Goal: Task Accomplishment & Management: Manage account settings

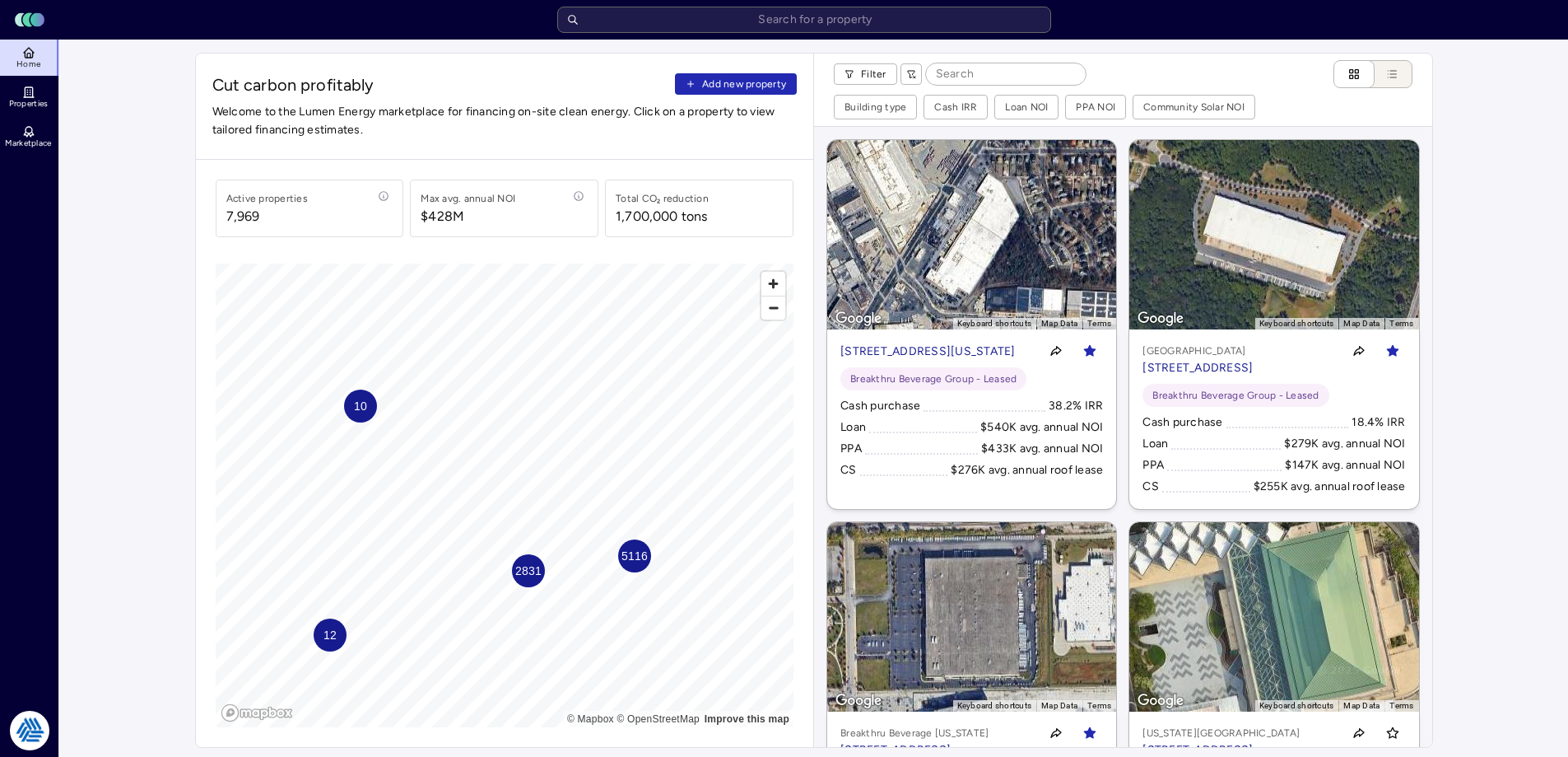
click at [740, 80] on span "Add new property" at bounding box center [744, 83] width 84 height 16
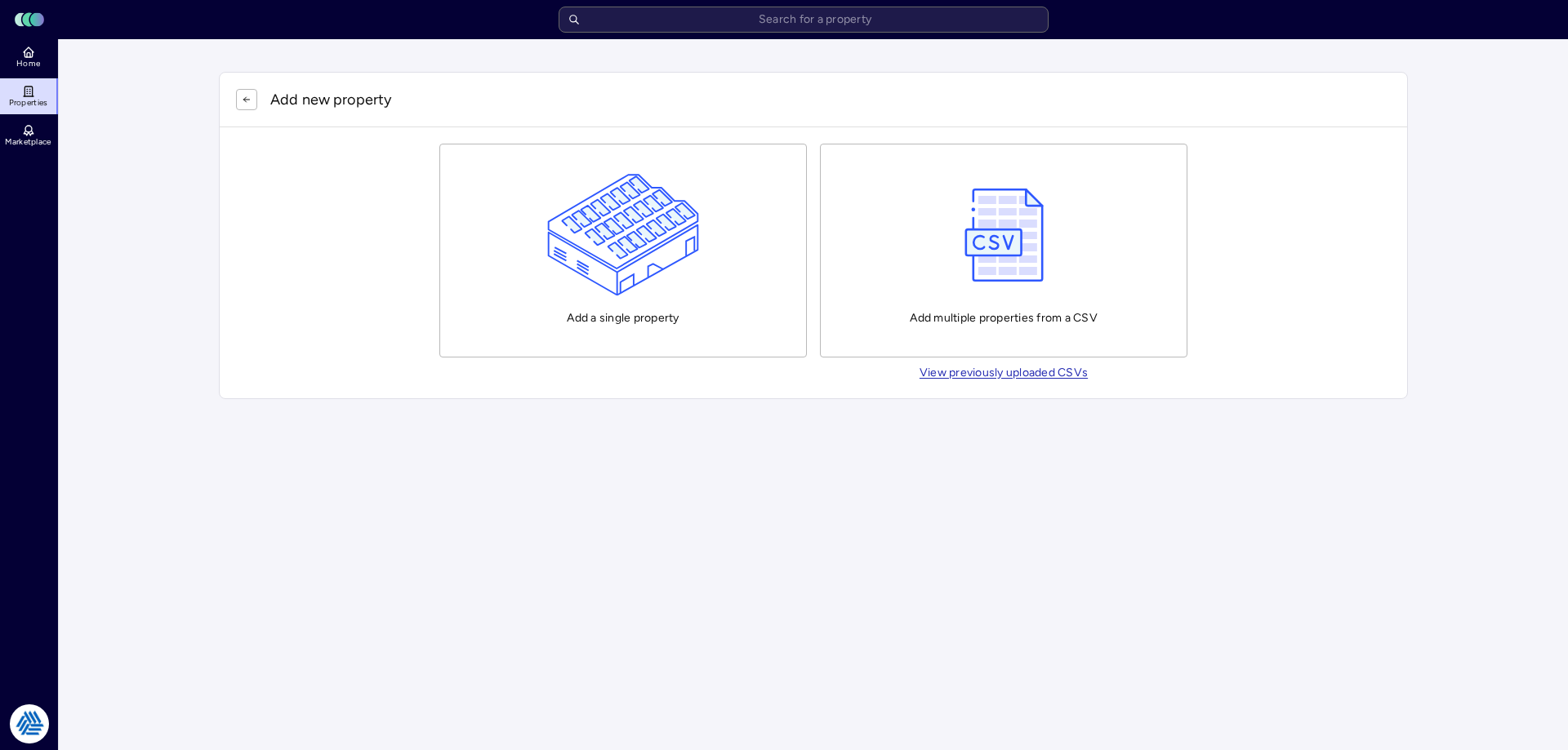
click at [659, 255] on img "button" at bounding box center [623, 235] width 153 height 122
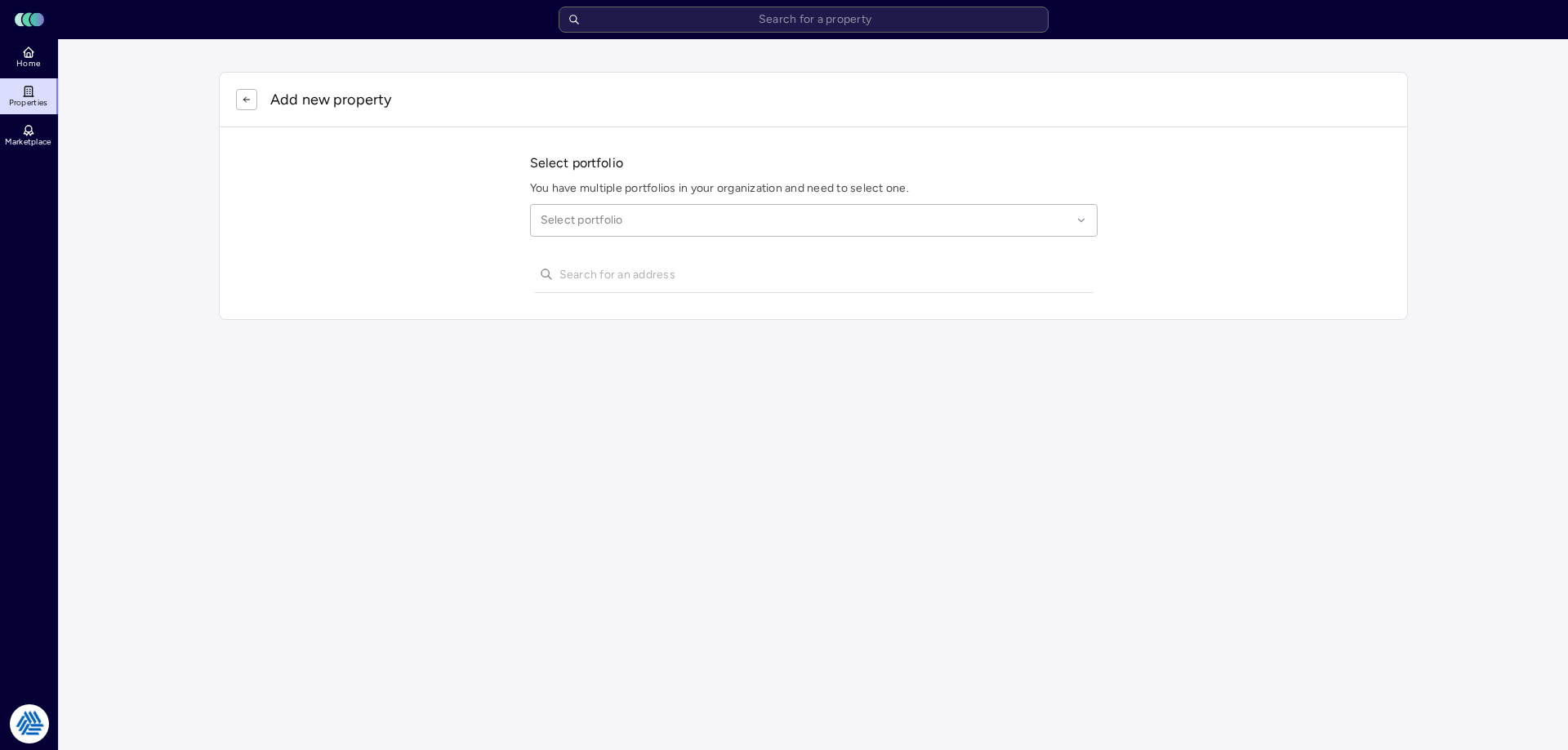
click at [650, 222] on div at bounding box center [806, 220] width 531 height 18
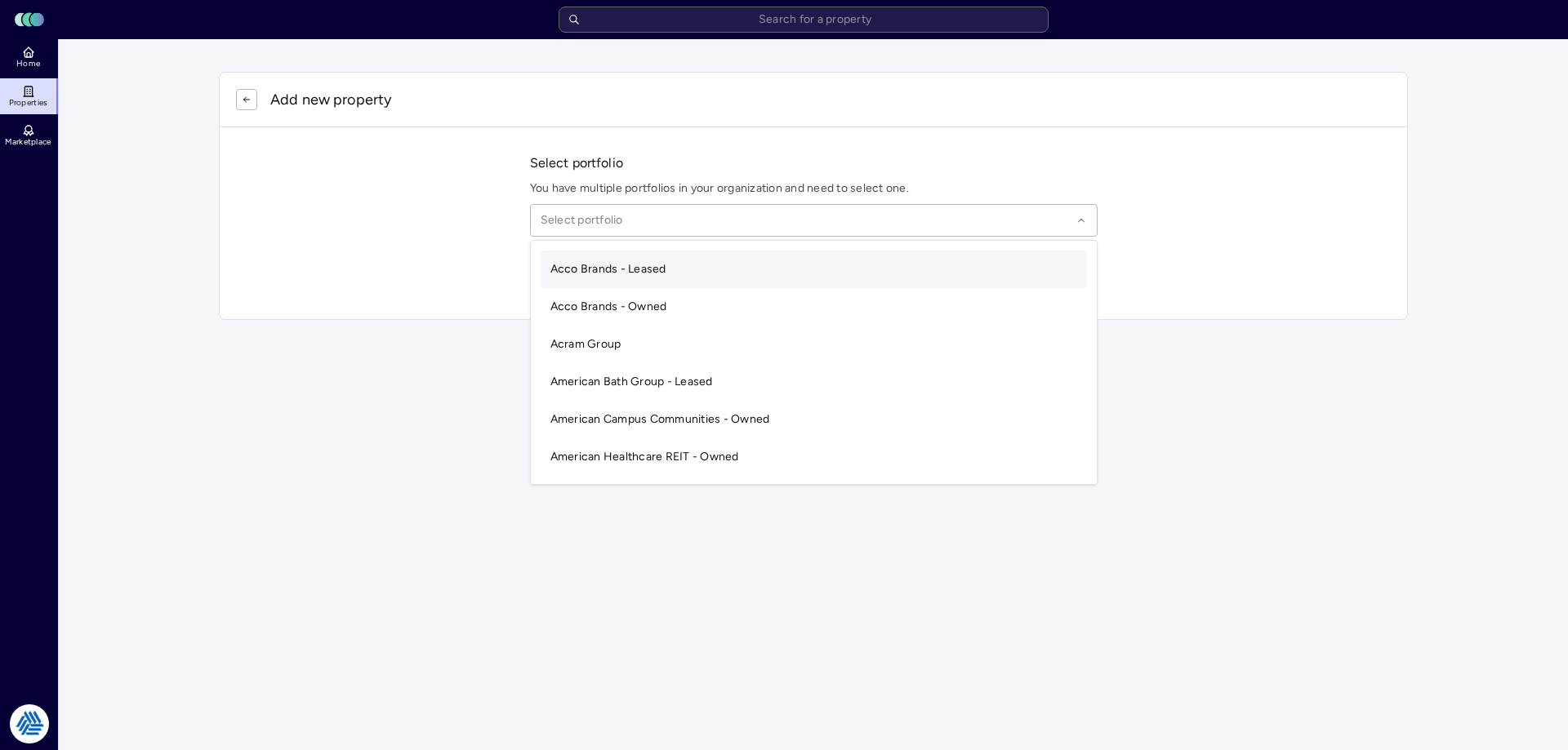
click at [632, 215] on div at bounding box center [806, 220] width 531 height 18
click at [637, 217] on div at bounding box center [806, 220] width 531 height 18
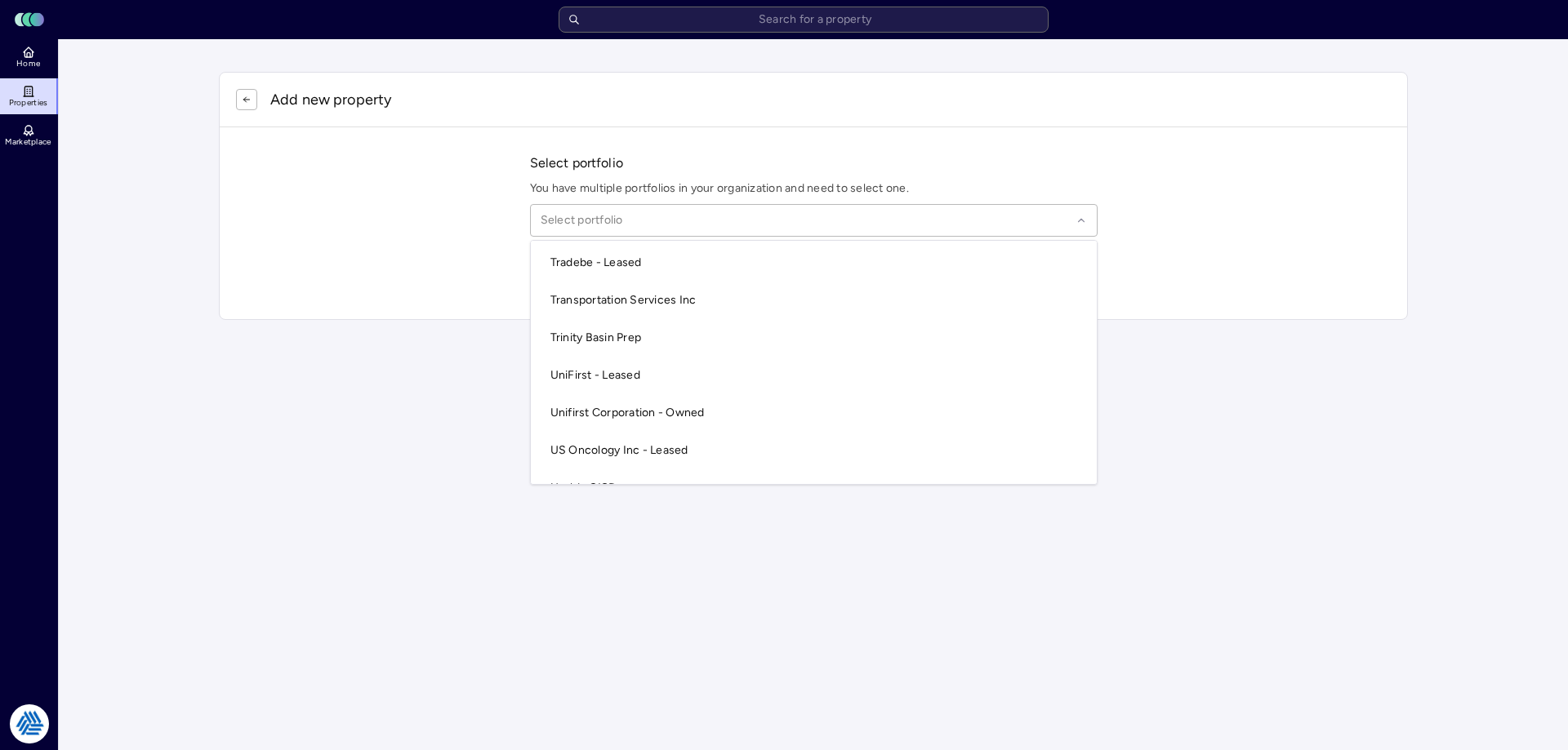
scroll to position [4480, 0]
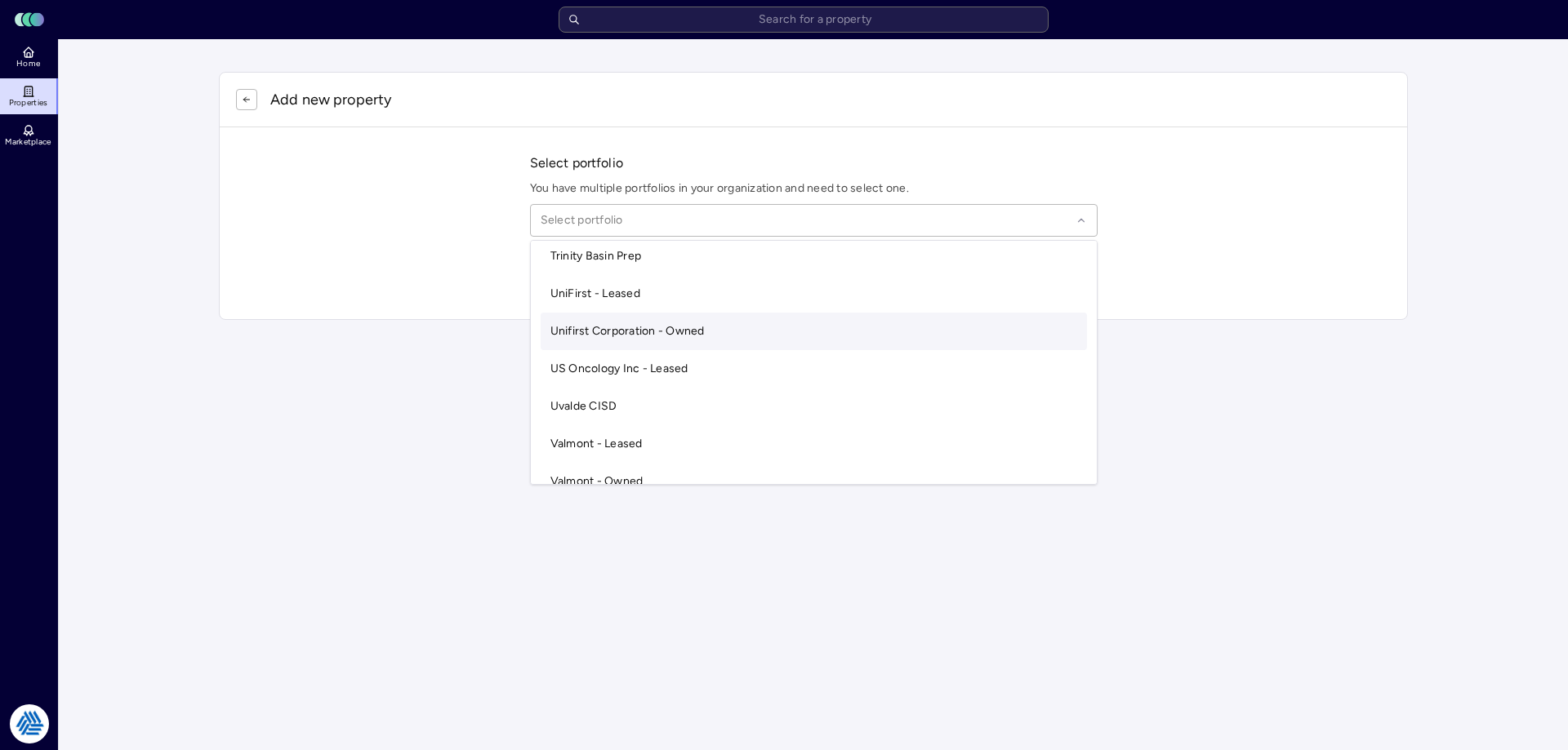
click at [234, 283] on div "Select portfolio You have multiple portfolios in your organization and need to …" at bounding box center [813, 223] width 1188 height 192
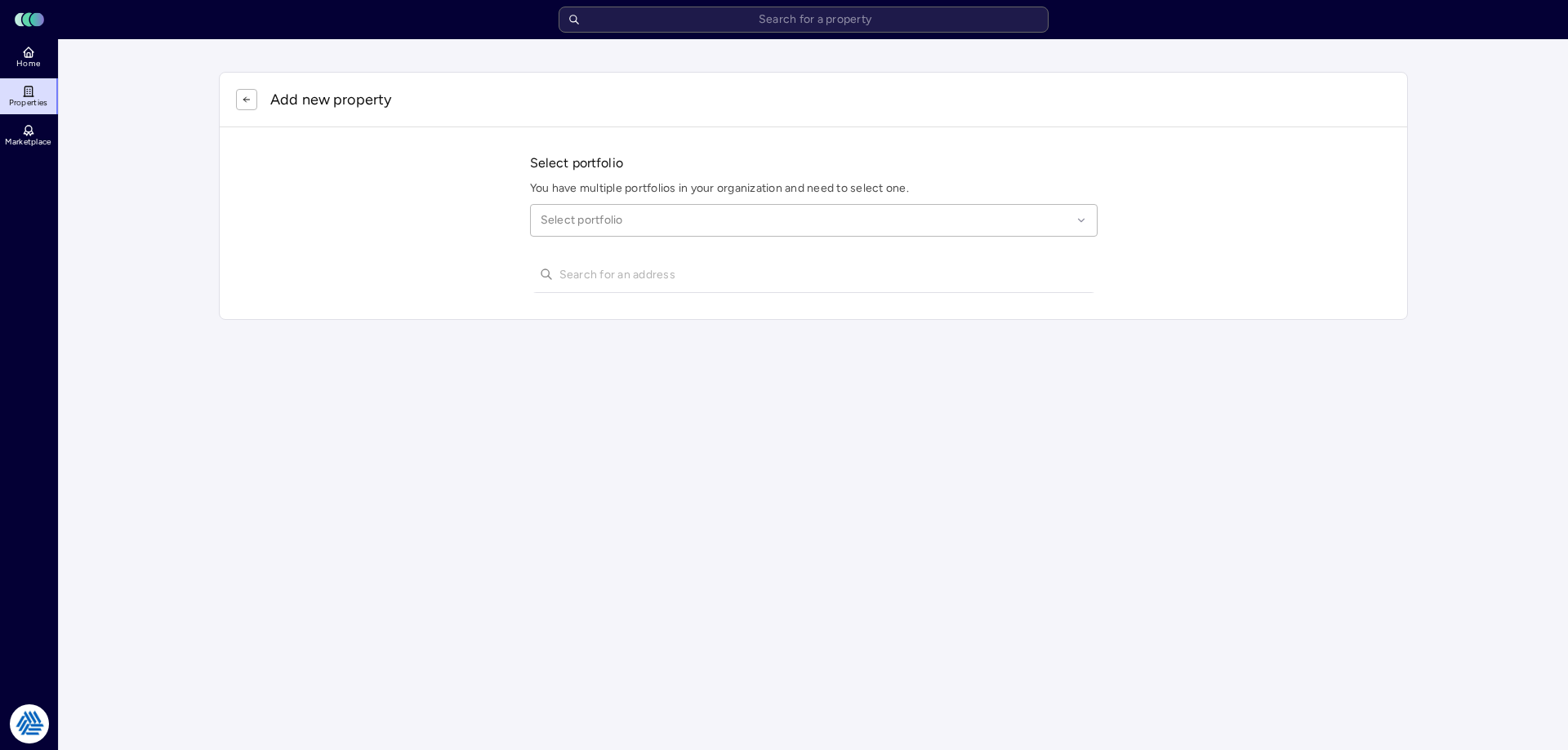
click at [626, 215] on div at bounding box center [806, 220] width 531 height 18
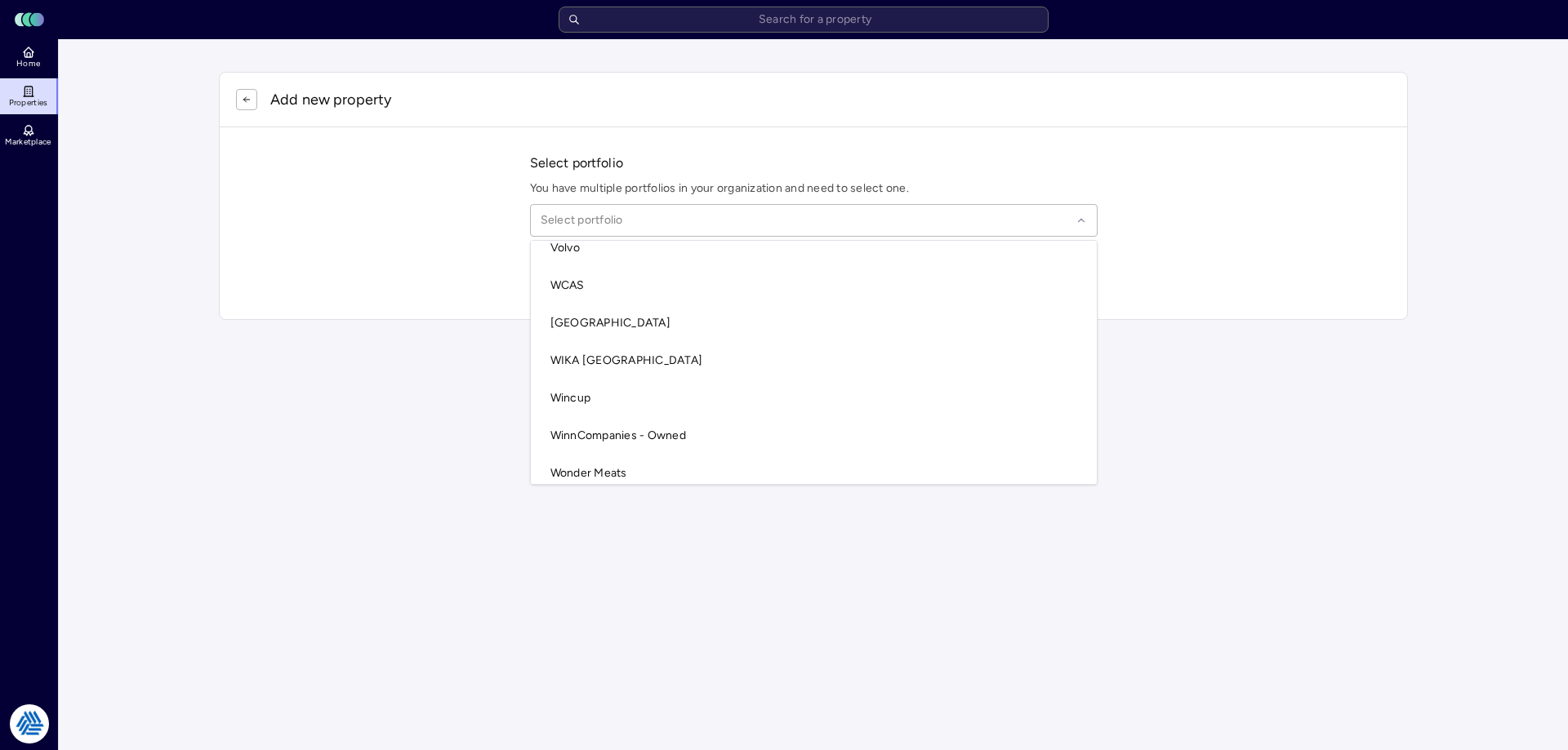
scroll to position [4806, 0]
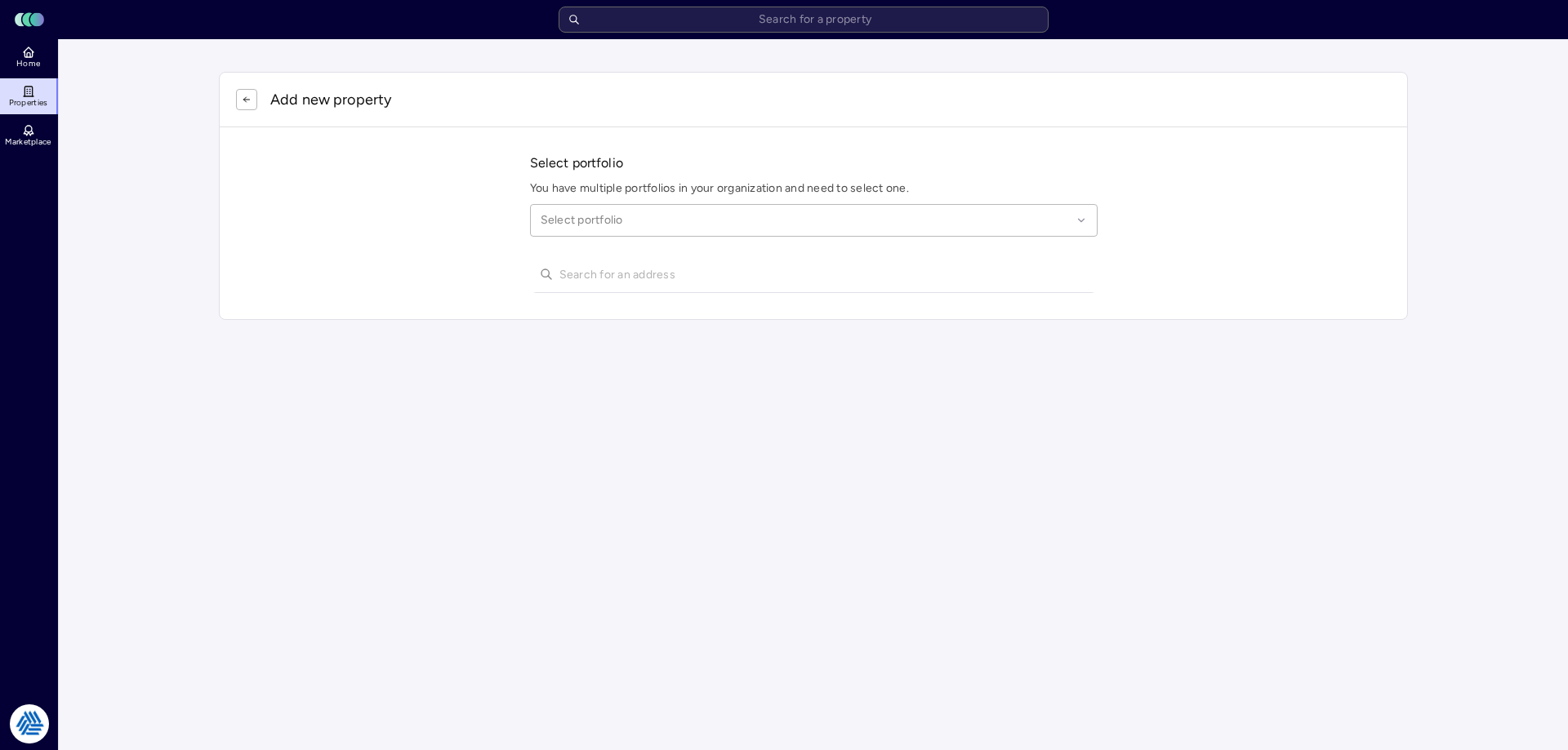
click at [323, 353] on html "Toggle Sidebar Lumen Energy Logo Home Properties Marketplace Tradition Energy […" at bounding box center [784, 176] width 1568 height 353
click at [242, 103] on icon "button" at bounding box center [247, 100] width 10 height 10
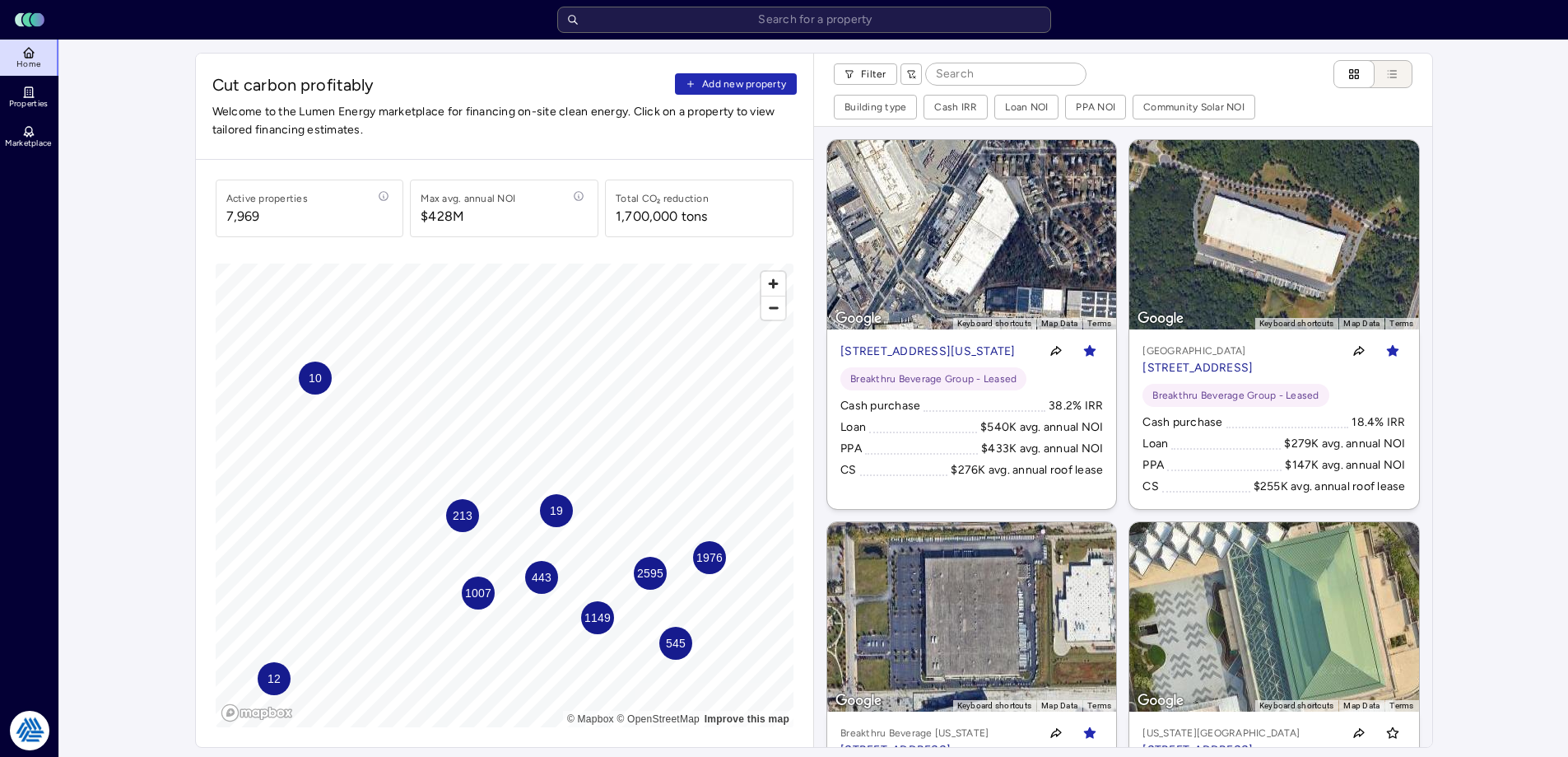
click at [38, 94] on link "Properties" at bounding box center [30, 97] width 60 height 36
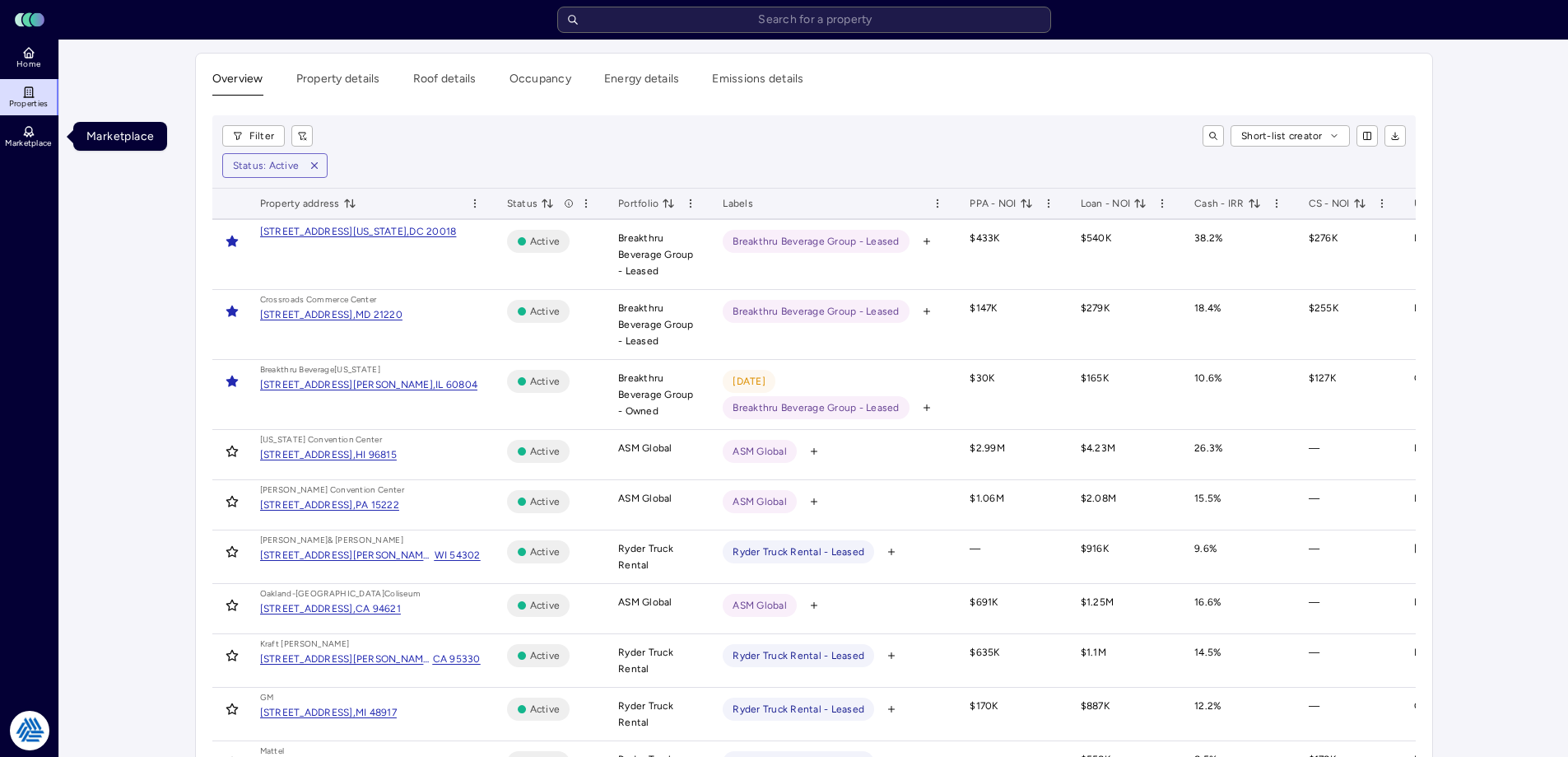
click at [33, 140] on span "Marketplace" at bounding box center [28, 144] width 46 height 10
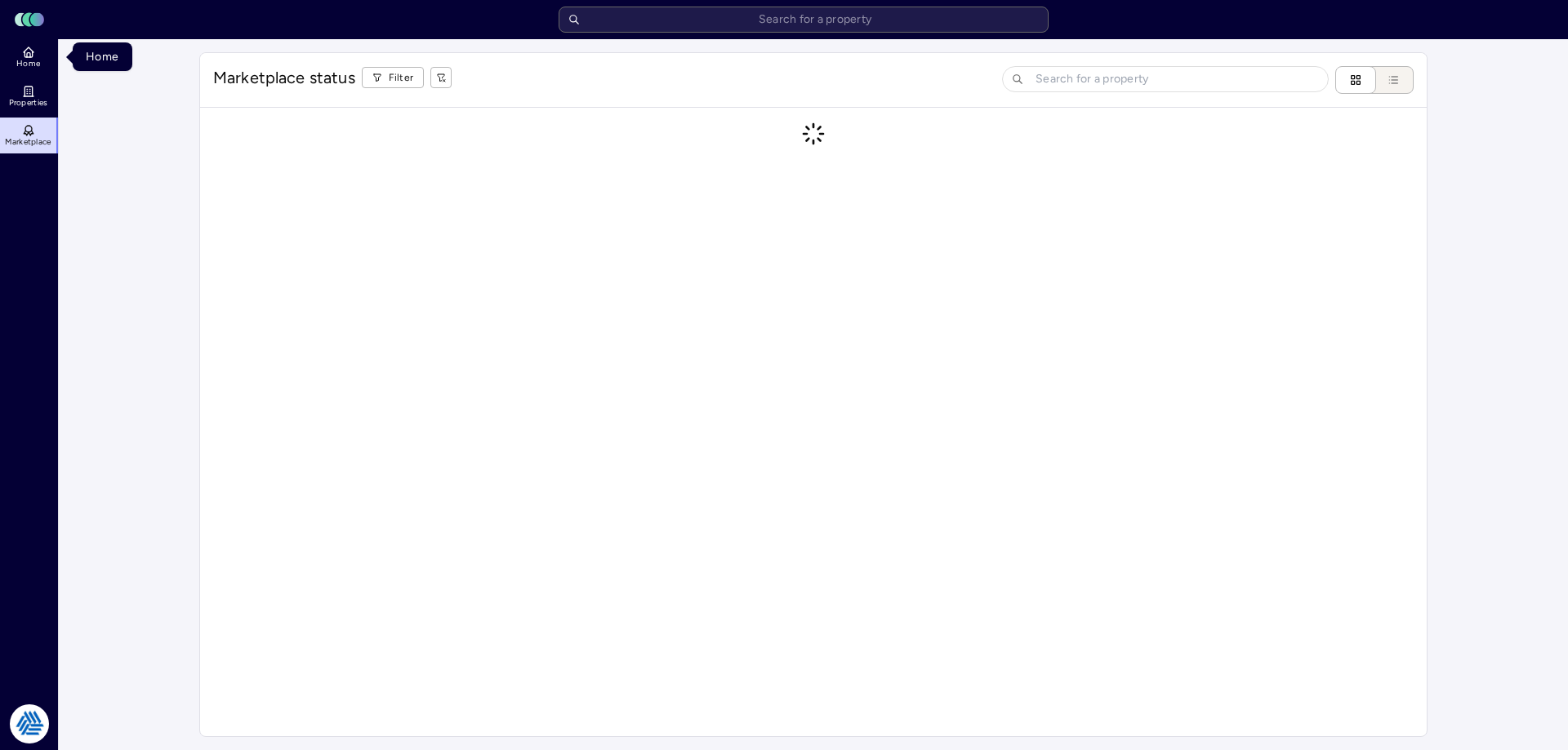
click at [27, 53] on icon at bounding box center [29, 55] width 3 height 4
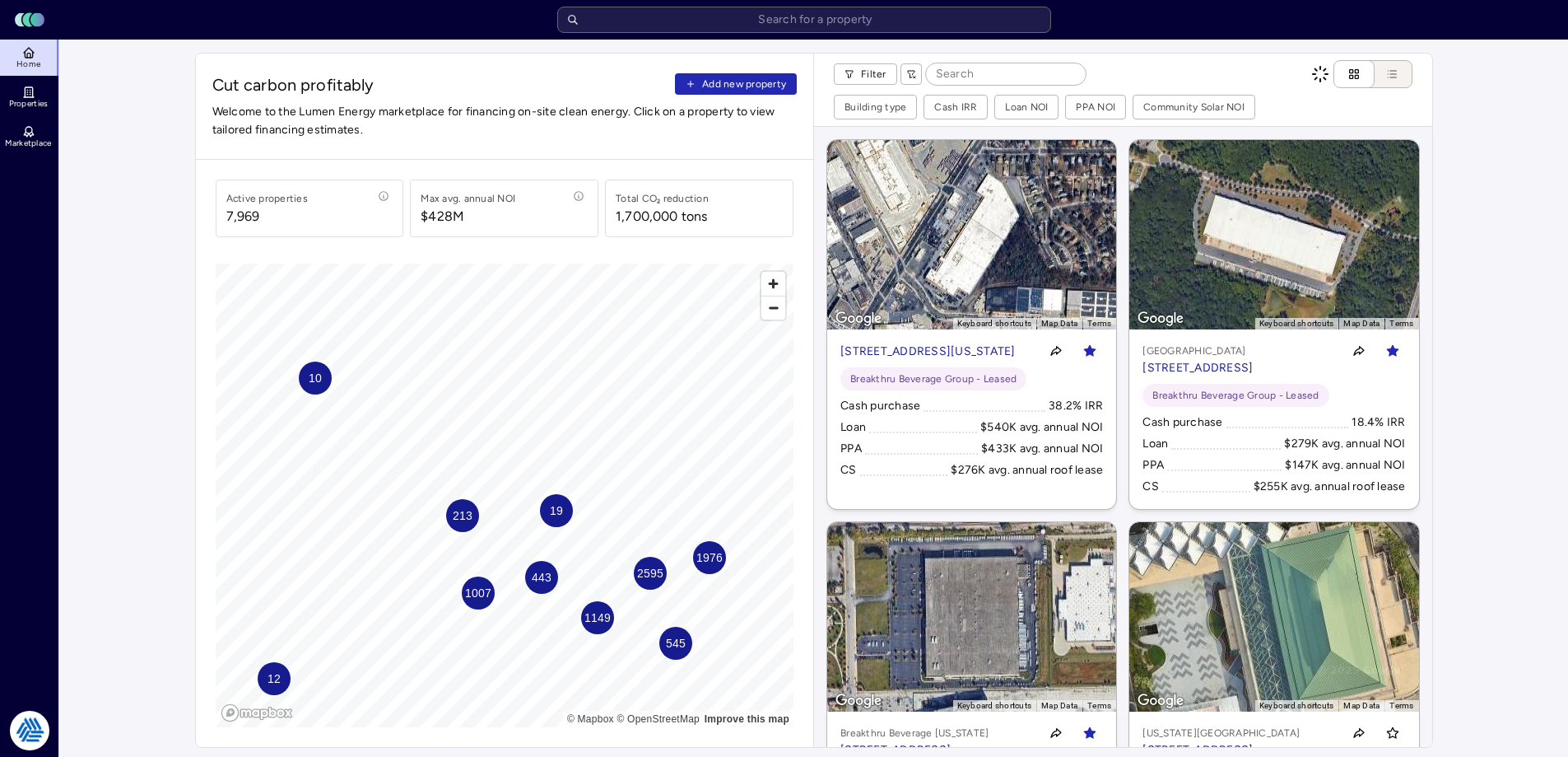
click at [699, 81] on button "Add new property" at bounding box center [736, 84] width 122 height 21
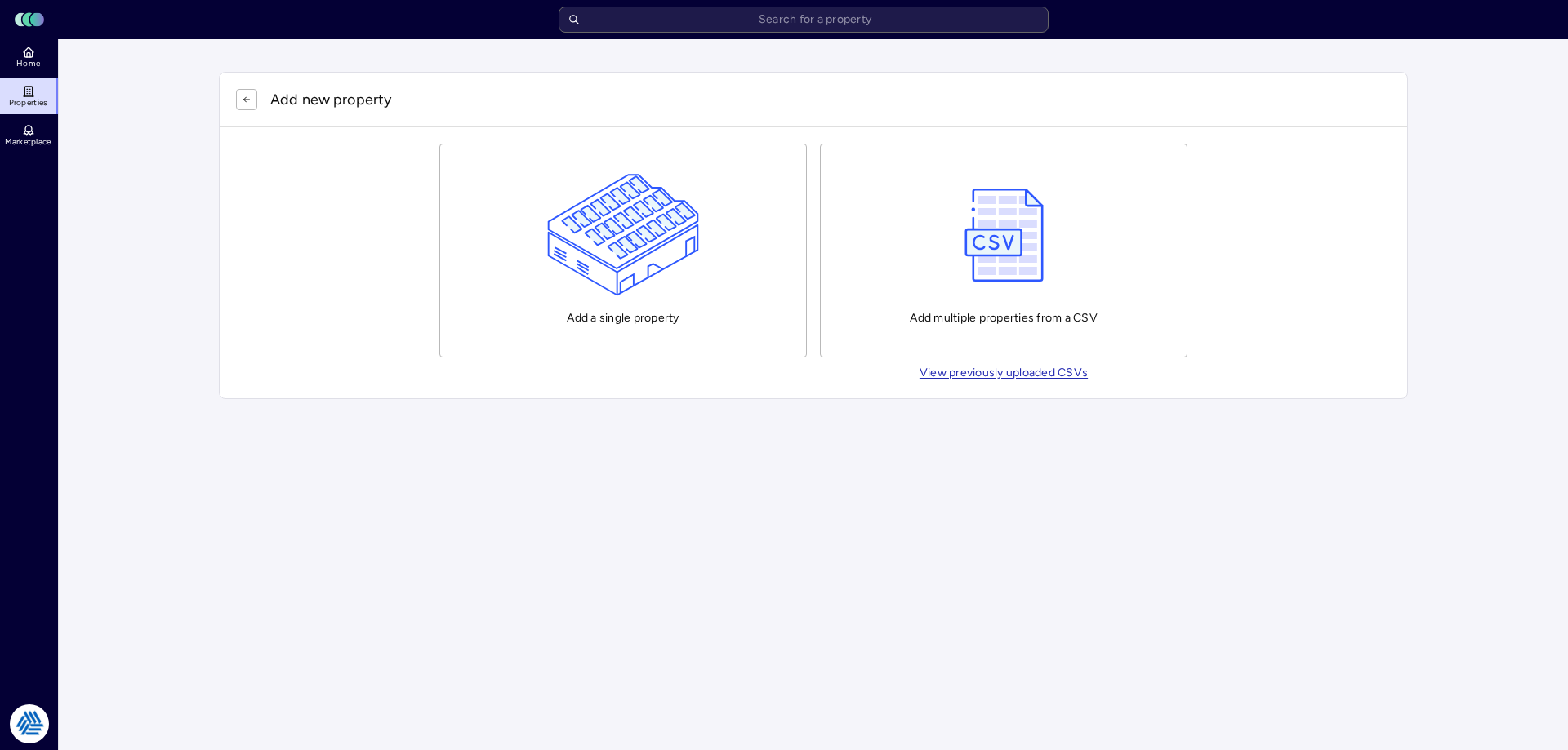
click at [631, 213] on img "button" at bounding box center [623, 235] width 153 height 122
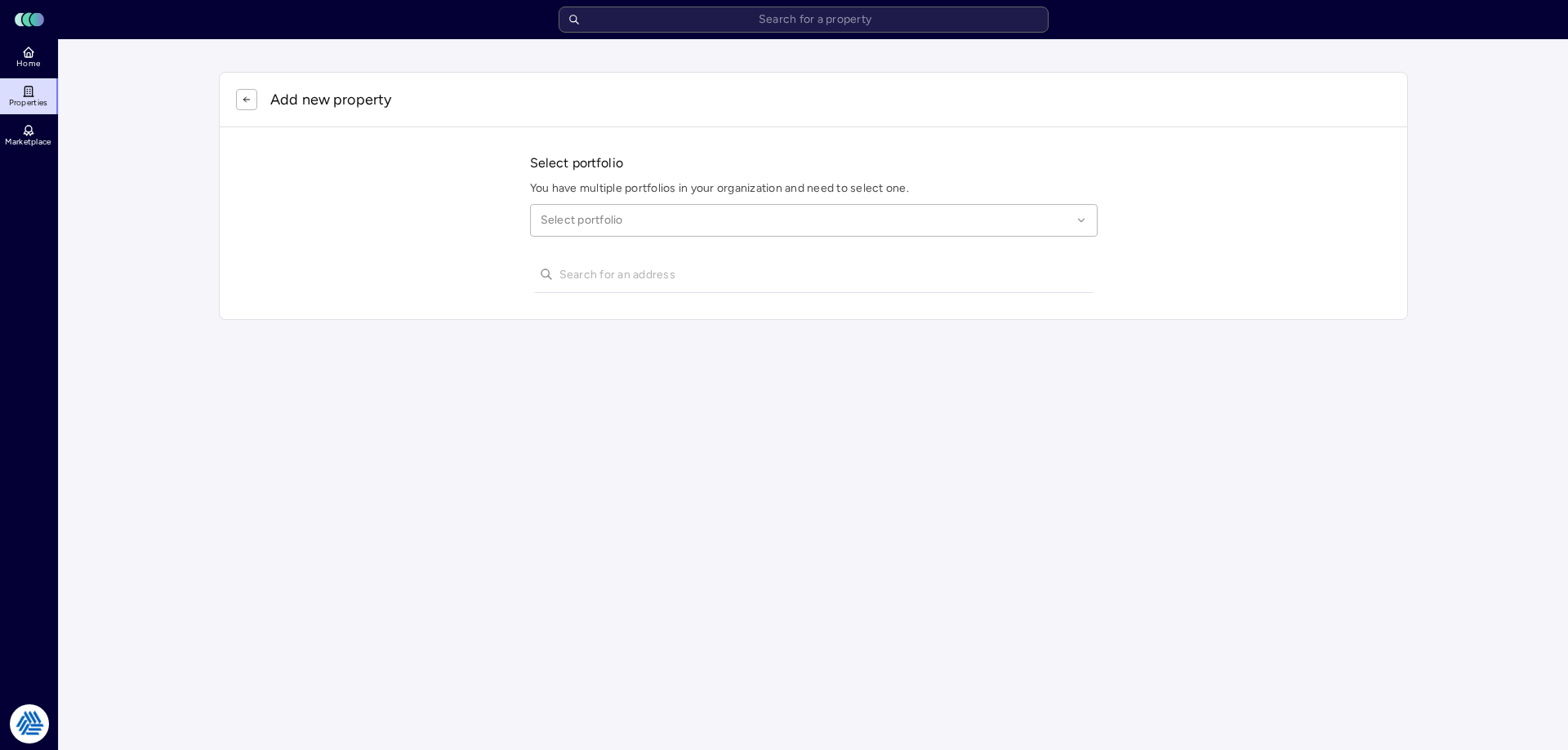
click at [719, 225] on div at bounding box center [806, 220] width 531 height 18
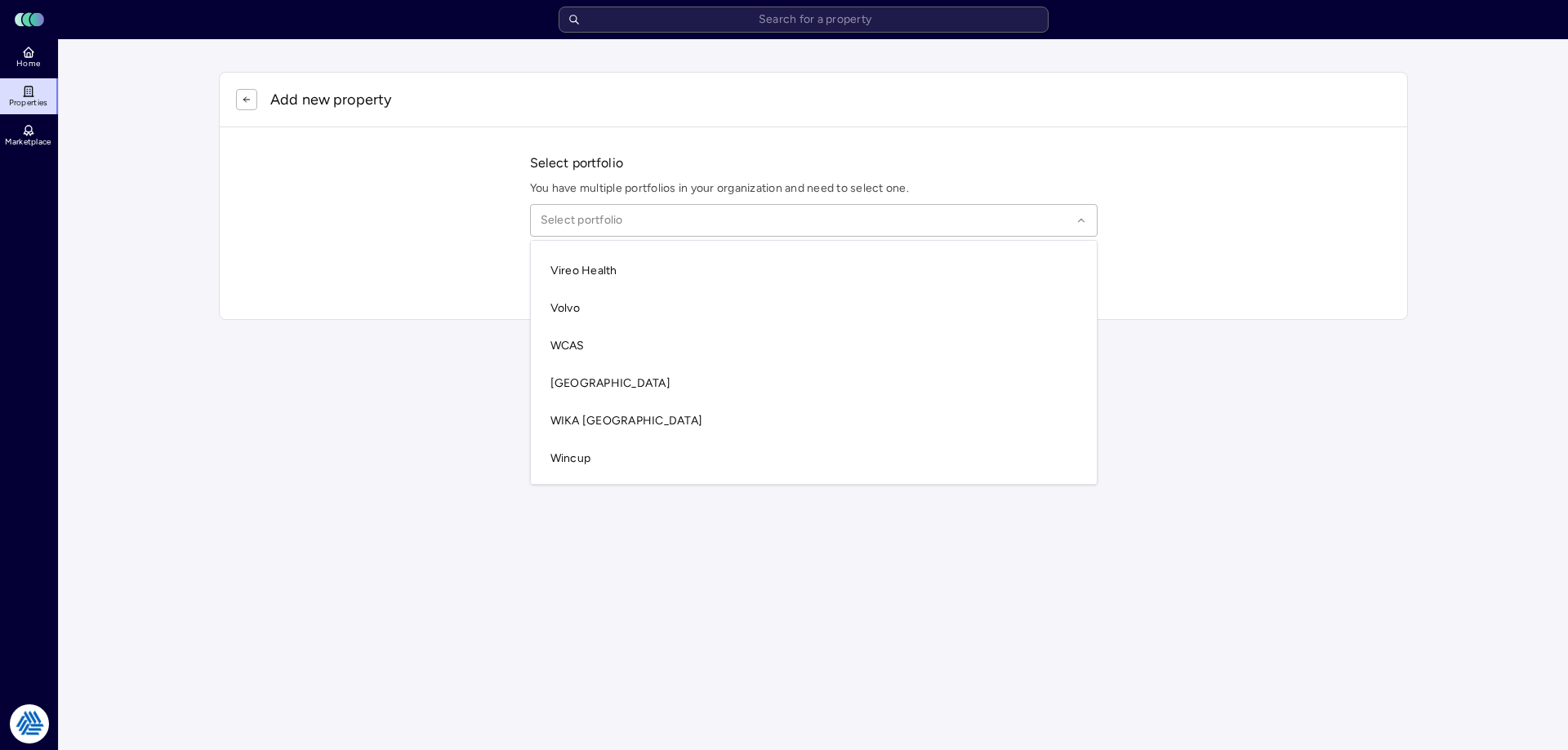
scroll to position [4806, 0]
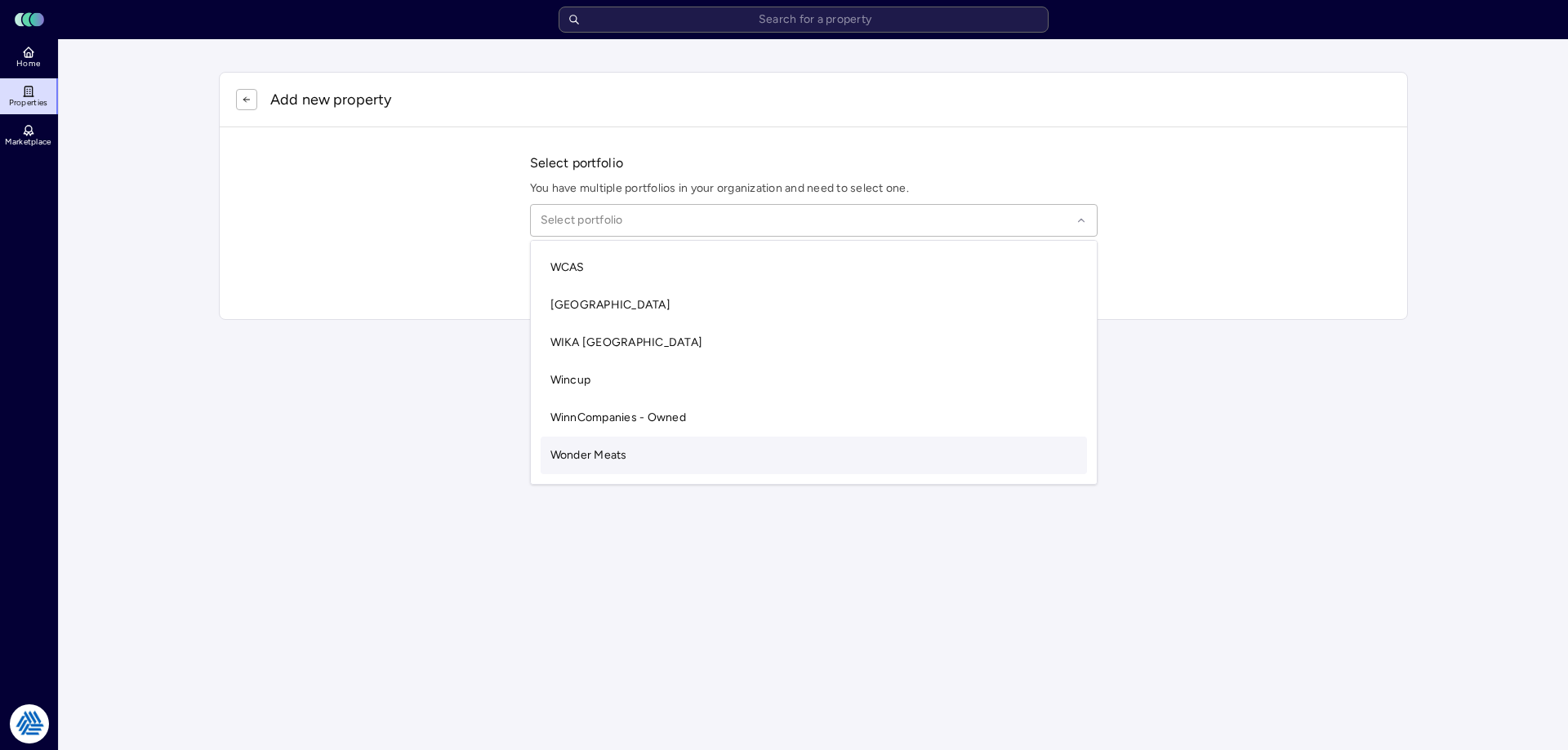
drag, startPoint x: 1097, startPoint y: 466, endPoint x: 1092, endPoint y: 458, distance: 9.4
click at [1076, 458] on div "Acco Brands - Leased Acco Brands - Owned Acram Group American Bath Group - Leas…" at bounding box center [813, 362] width 567 height 245
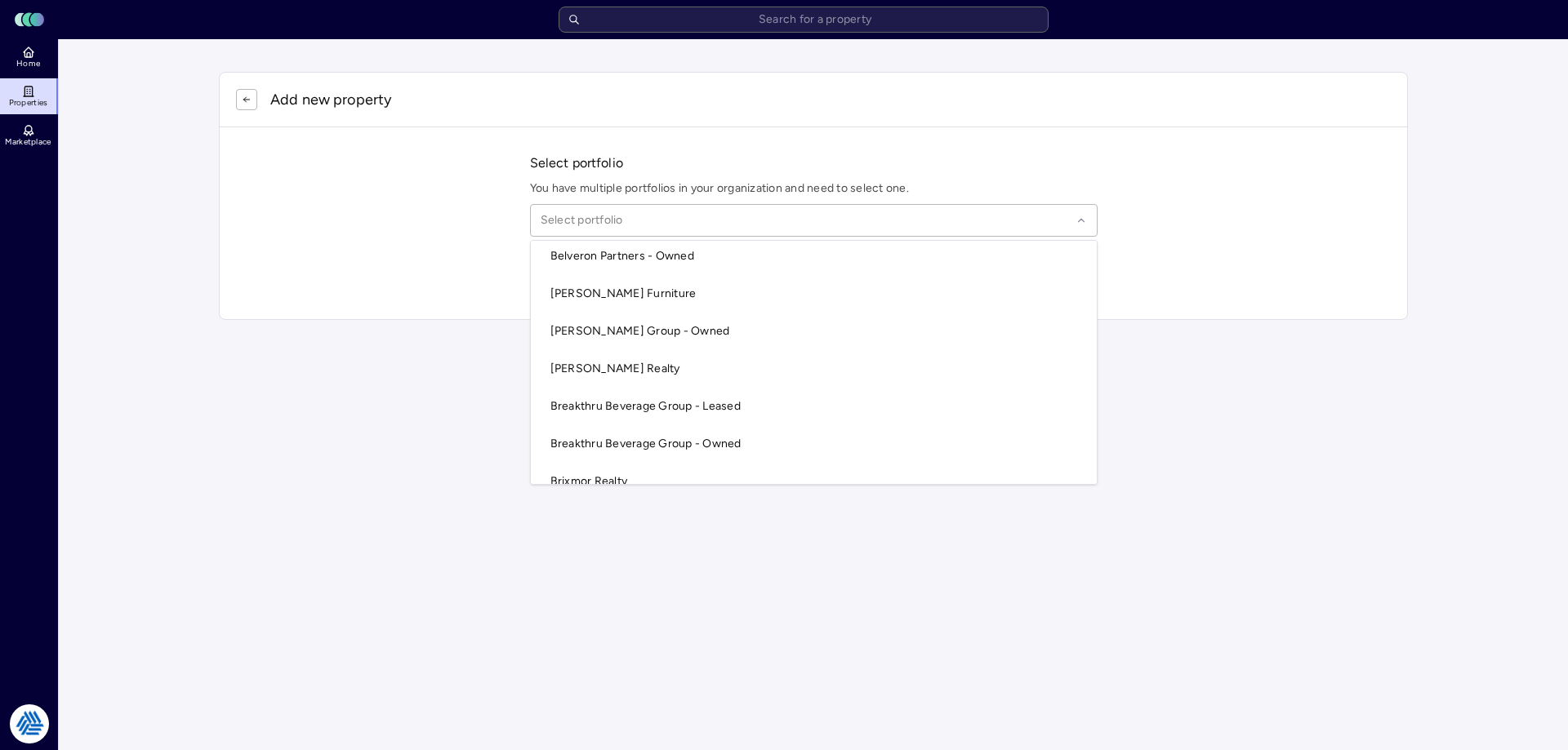
scroll to position [706, 0]
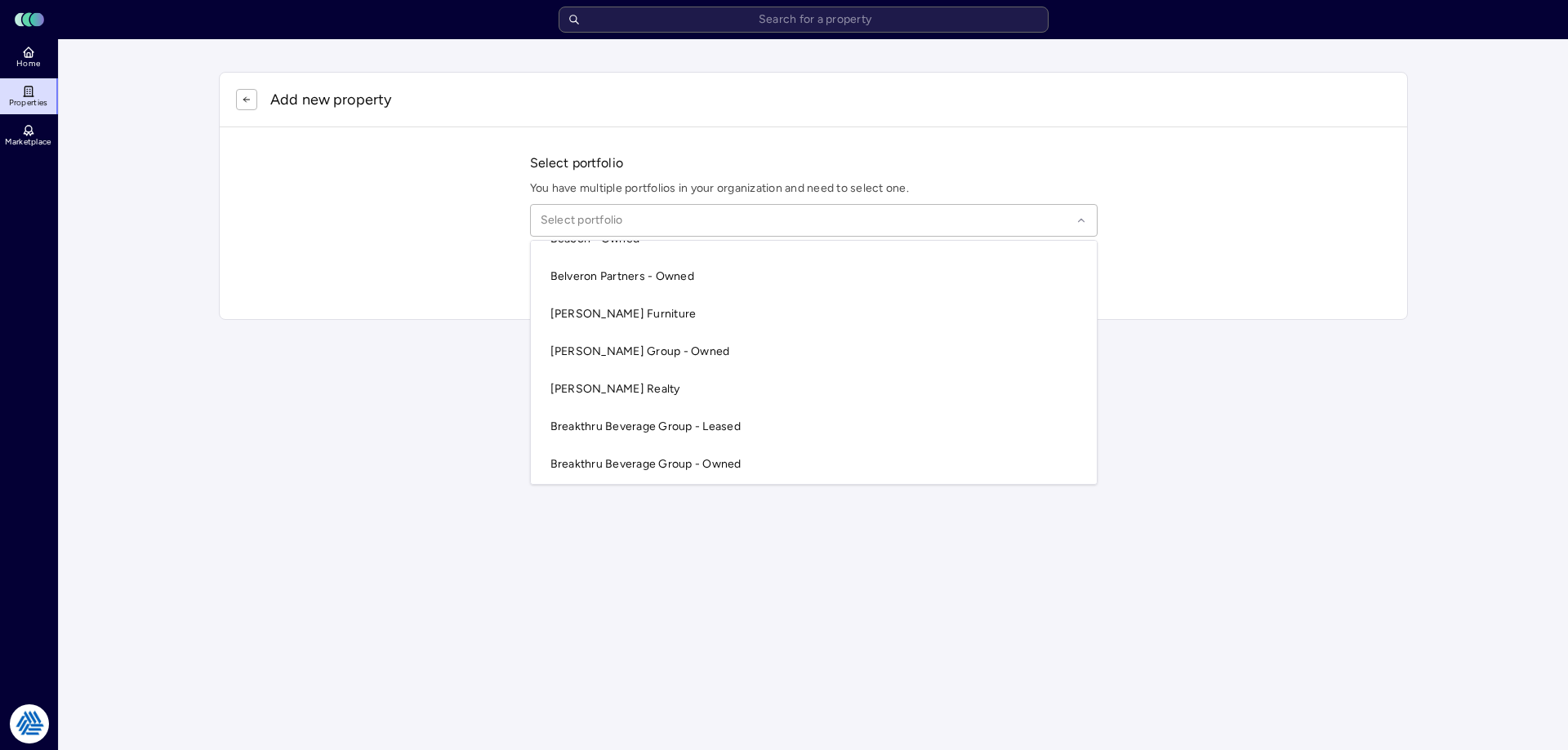
click at [1076, 290] on div "Select portfolio You have multiple portfolios in your organization and need to …" at bounding box center [813, 223] width 1188 height 192
